Goal: Ask a question

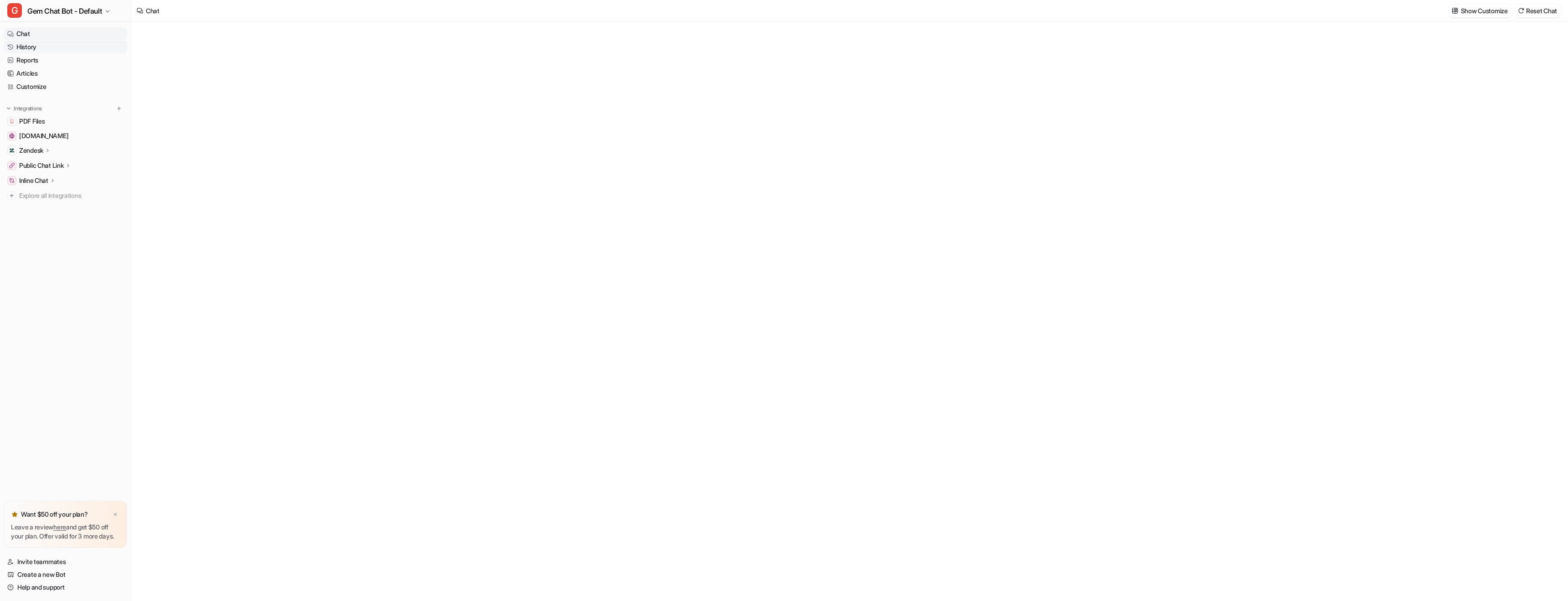
click at [28, 48] on link "History" at bounding box center [65, 47] width 123 height 13
type textarea "**********"
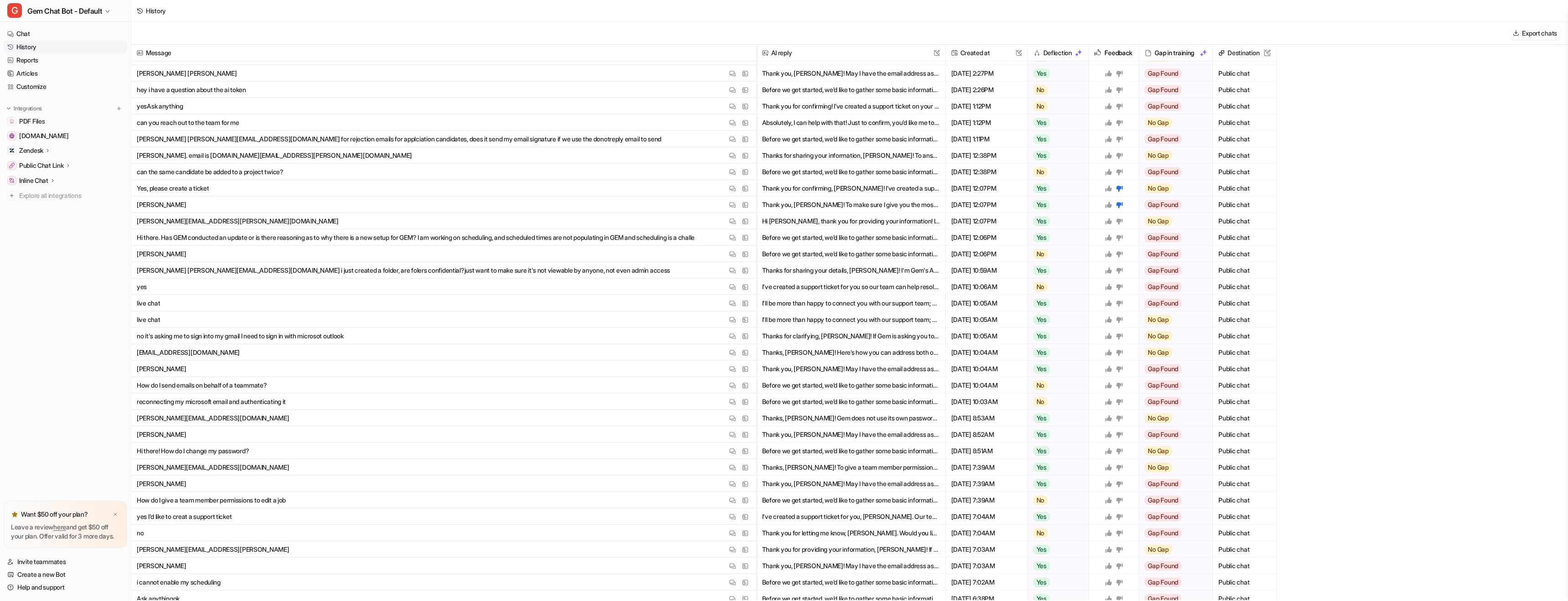
scroll to position [2194, 0]
click at [732, 228] on button "View Thread" at bounding box center [732, 224] width 11 height 11
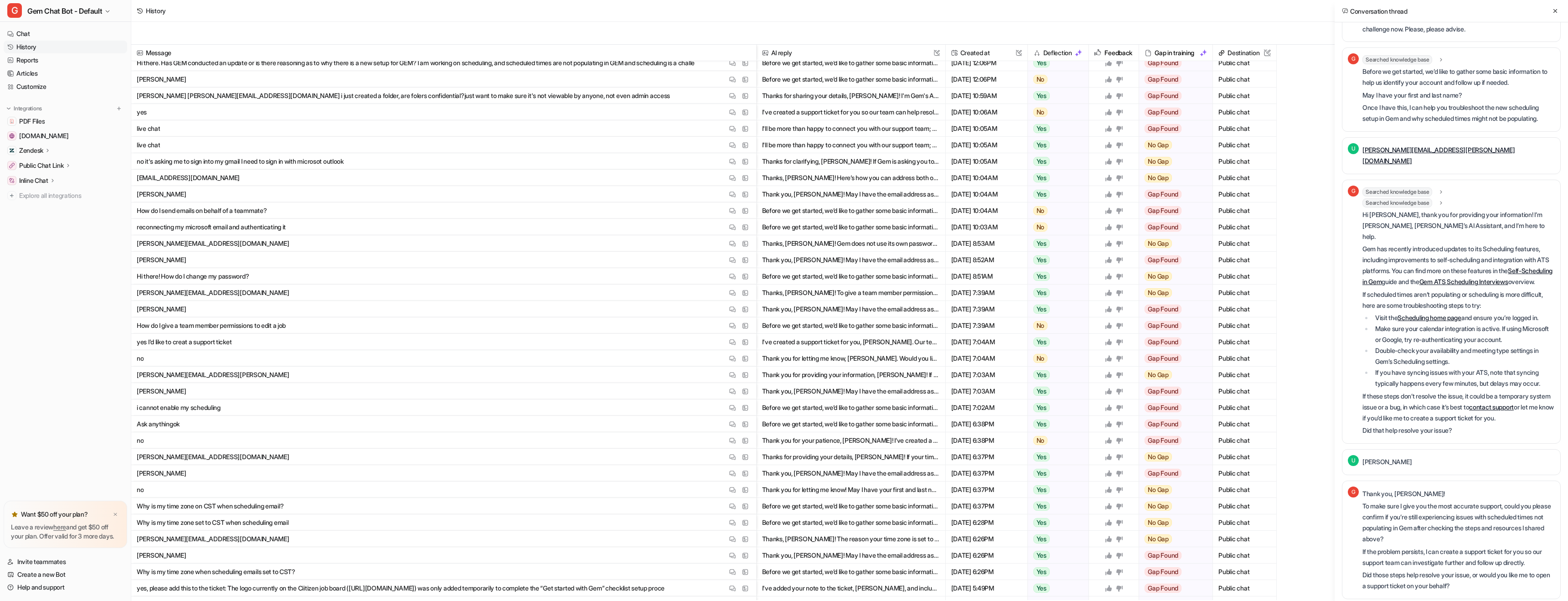
scroll to position [0, 0]
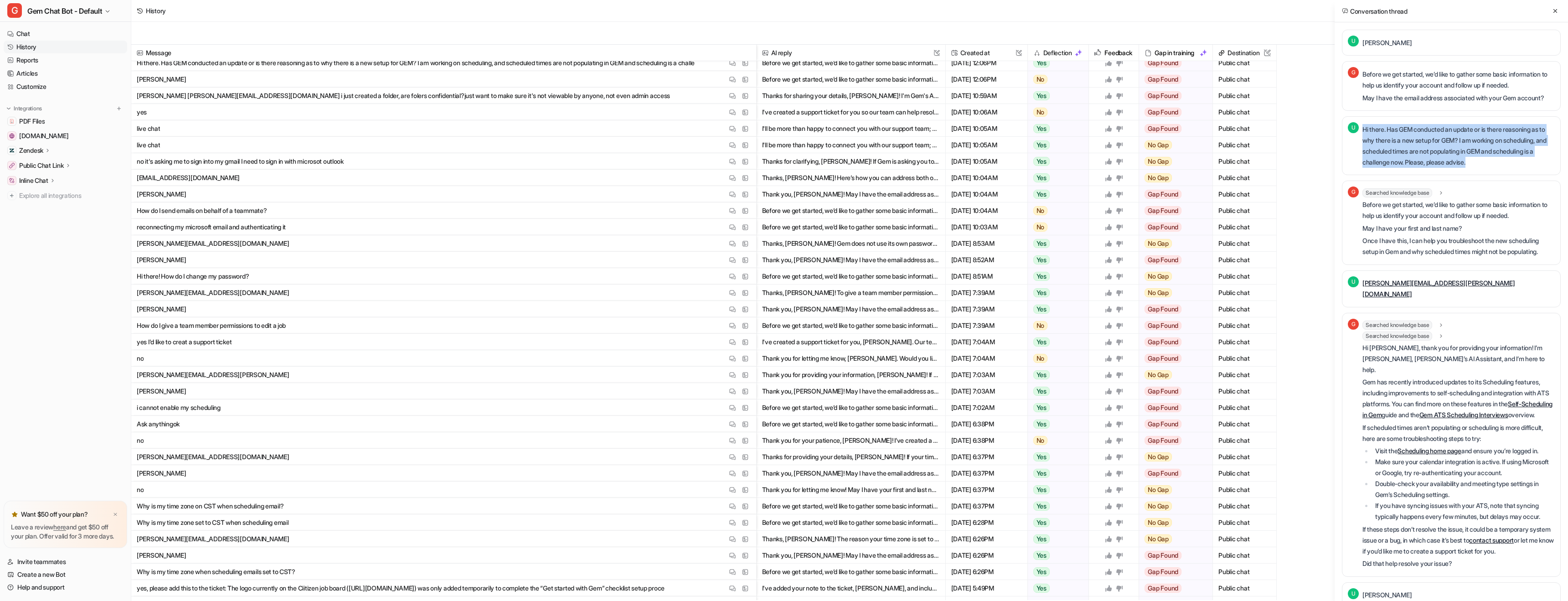
drag, startPoint x: 1484, startPoint y: 159, endPoint x: 1357, endPoint y: 134, distance: 129.4
click at [1357, 134] on div "U Hi there. Has GEM conducted an update or is there reasoning as to why there i…" at bounding box center [1451, 145] width 207 height 47
copy p "Hi there. Has GEM conducted an update or is there reasoning as to why there is …"
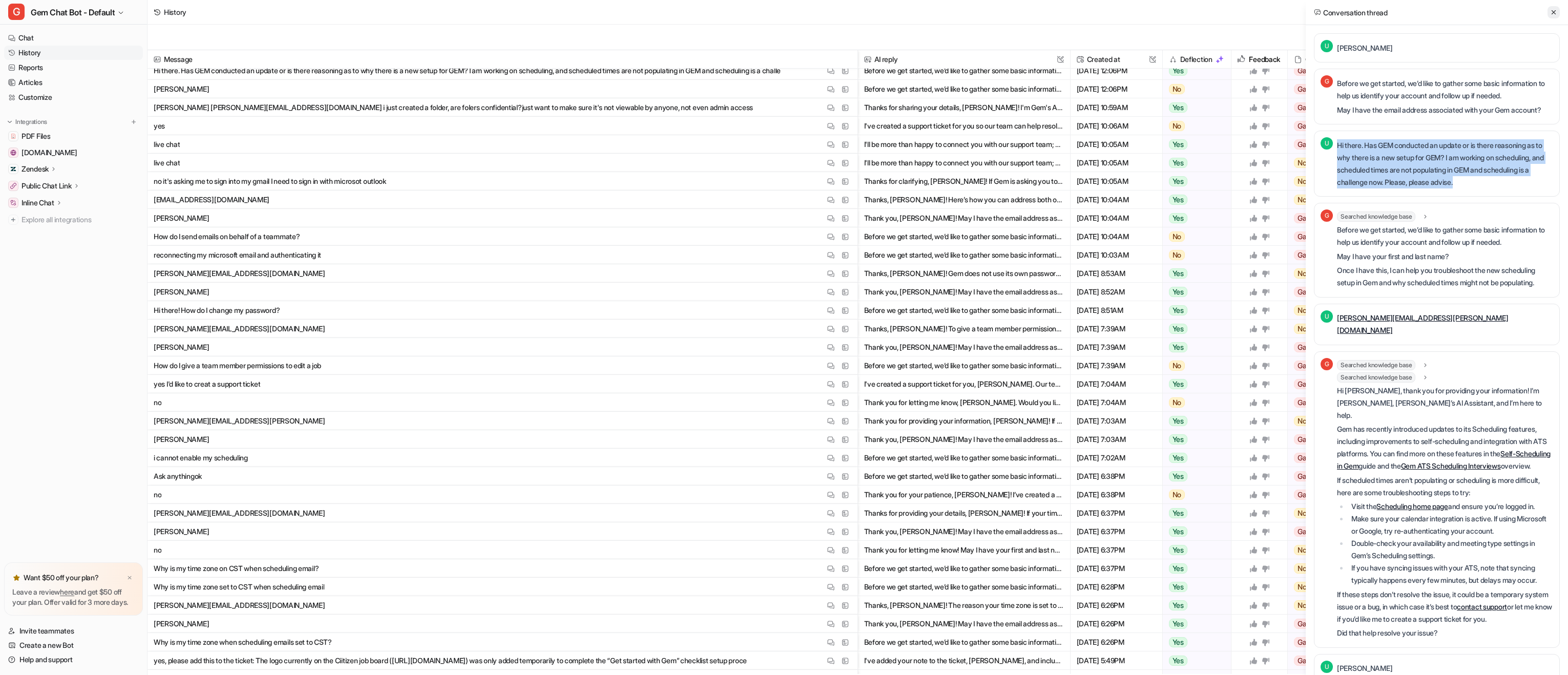
click at [1557, 10] on icon at bounding box center [1554, 12] width 7 height 8
